Goal: Task Accomplishment & Management: Use online tool/utility

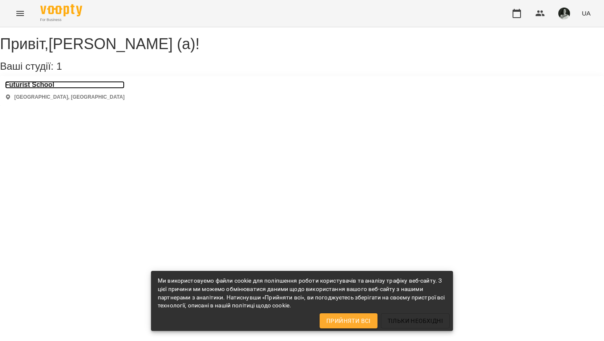
click at [27, 89] on h3 "Futurist School" at bounding box center [65, 85] width 120 height 8
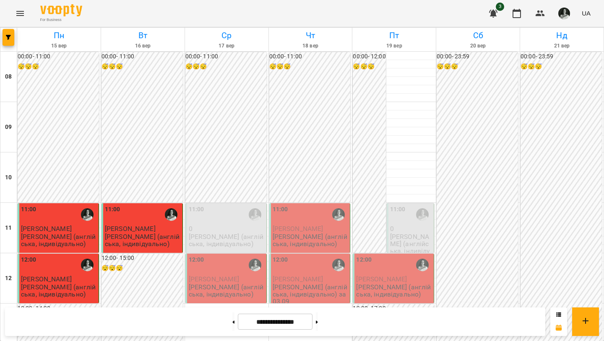
scroll to position [375, 0]
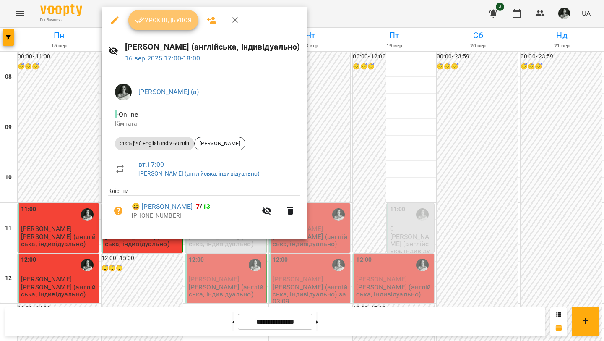
click at [174, 23] on span "Урок відбувся" at bounding box center [163, 20] width 57 height 10
